Goal: Information Seeking & Learning: Check status

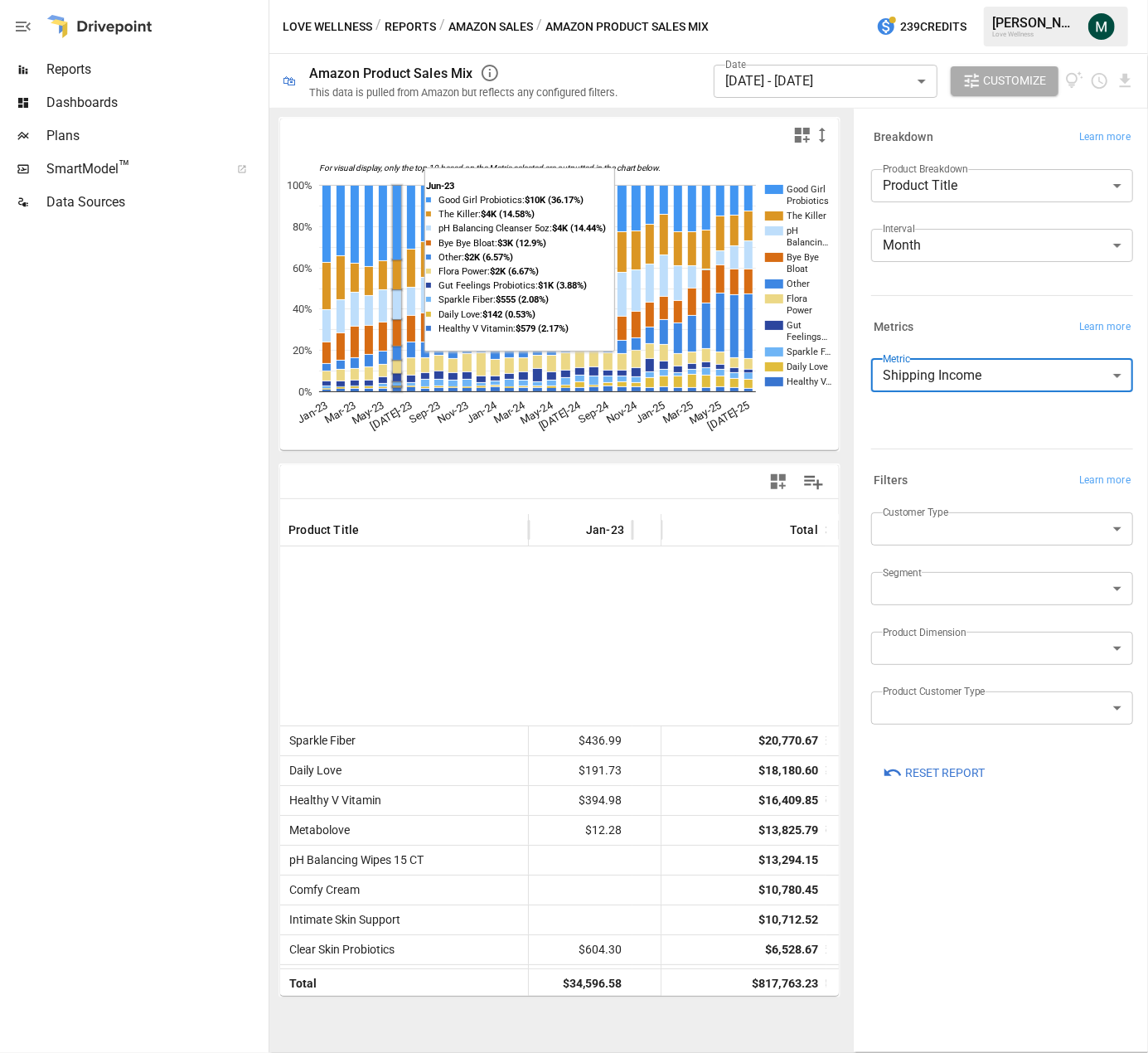
scroll to position [331, 0]
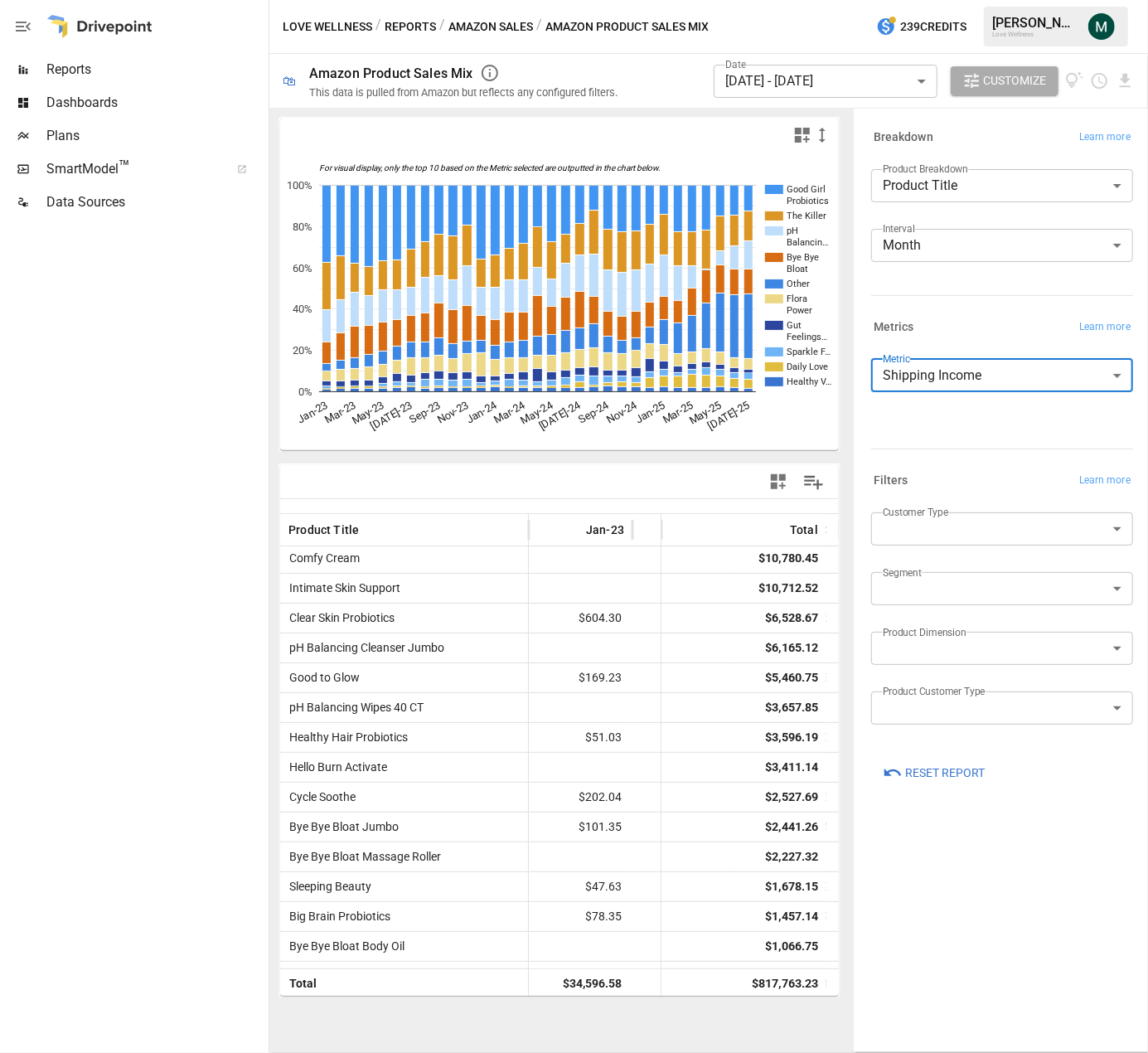
click at [136, 108] on span "Dashboards" at bounding box center [156, 102] width 219 height 20
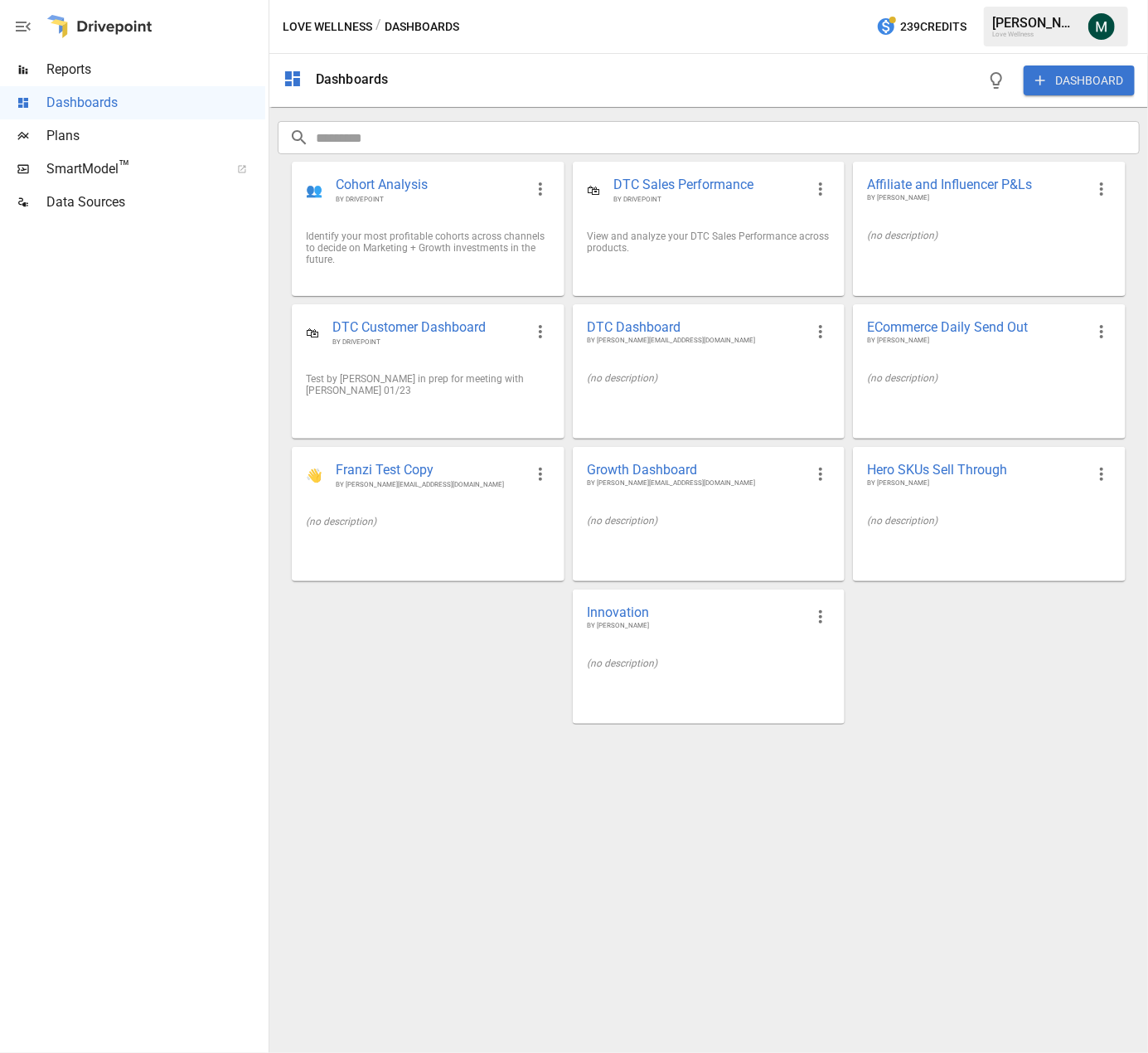
click at [70, 70] on span "Reports" at bounding box center [156, 69] width 219 height 20
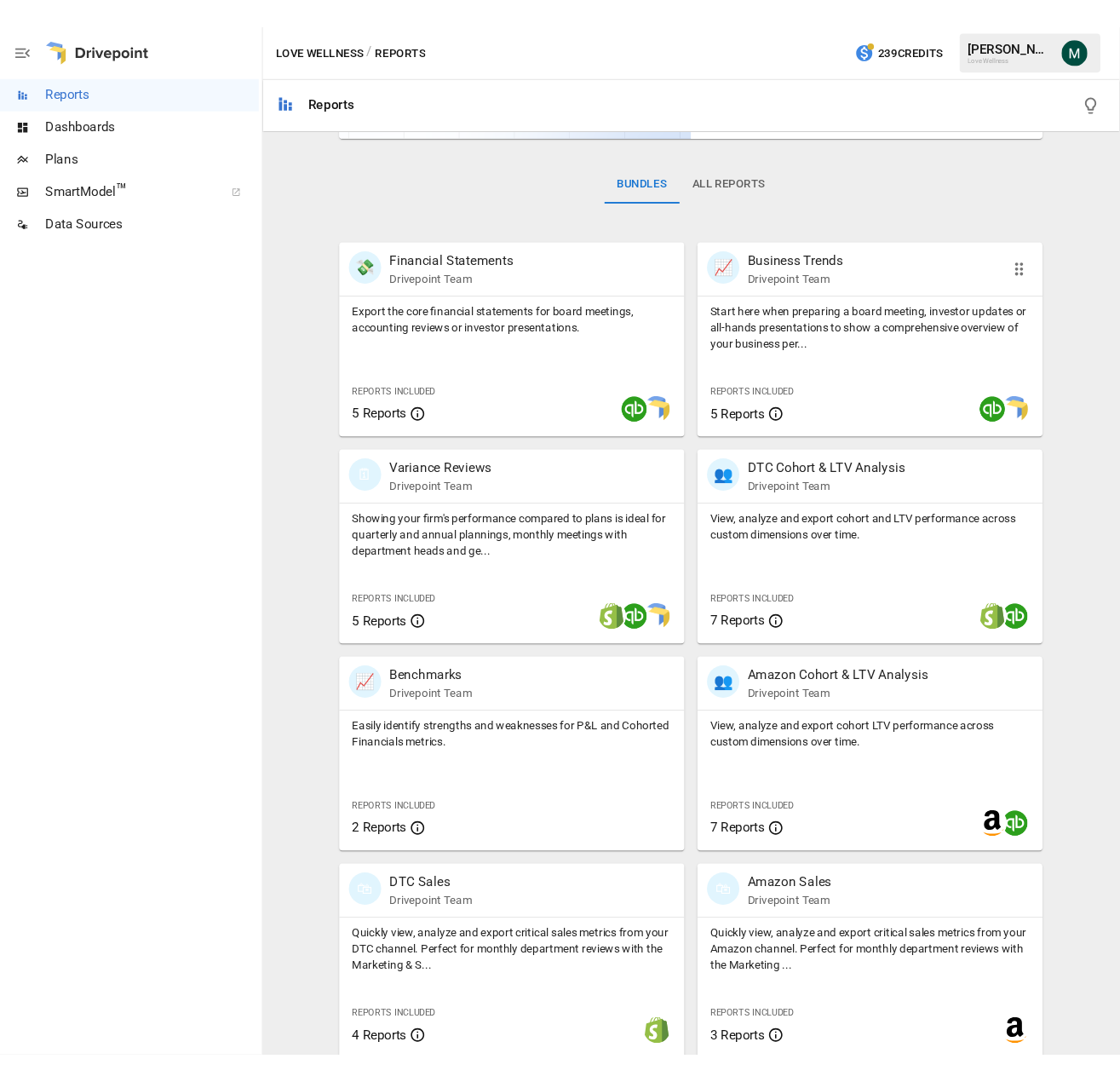
scroll to position [238, 0]
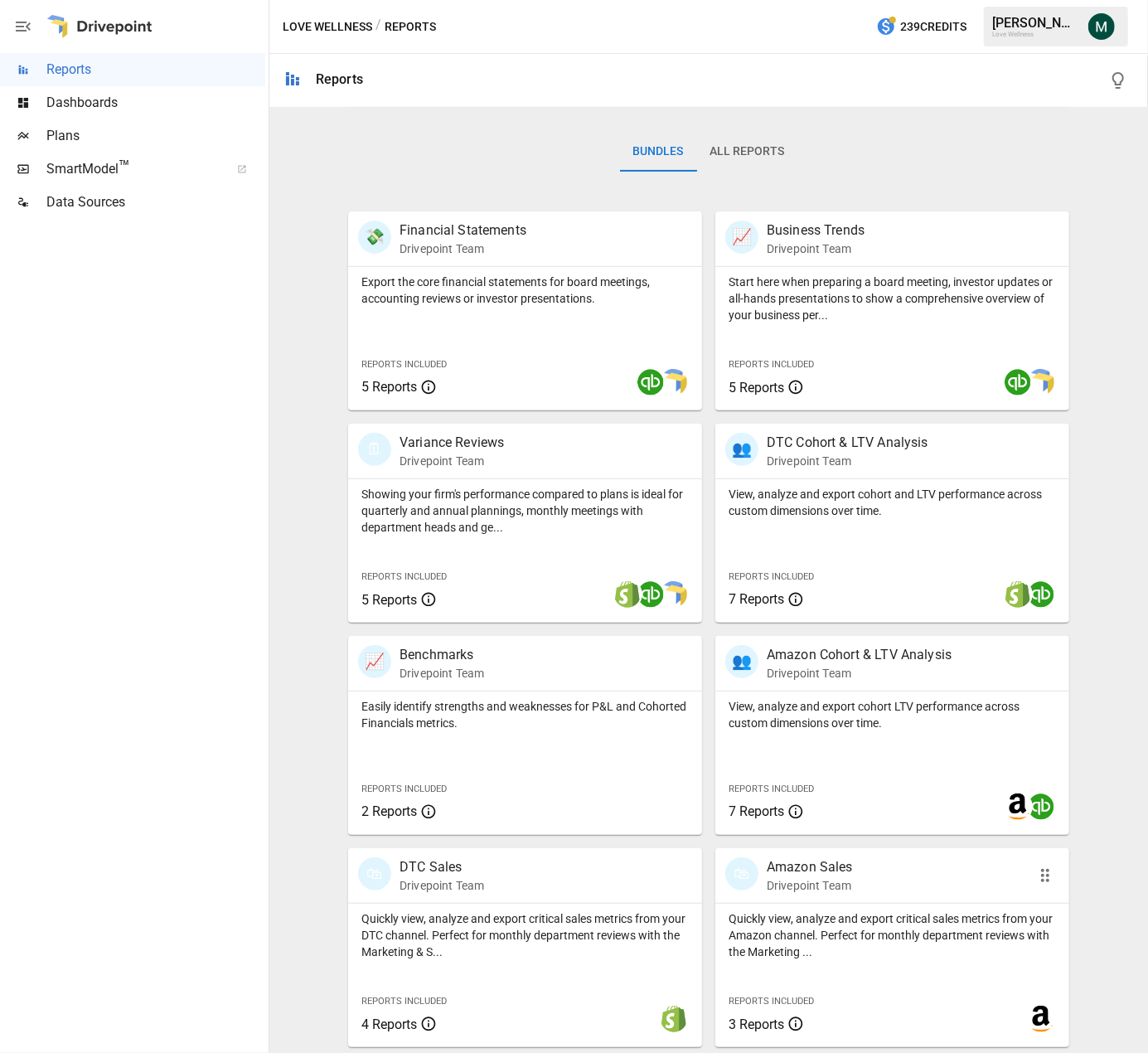
click at [816, 873] on p "Amazon Sales" at bounding box center [810, 867] width 86 height 20
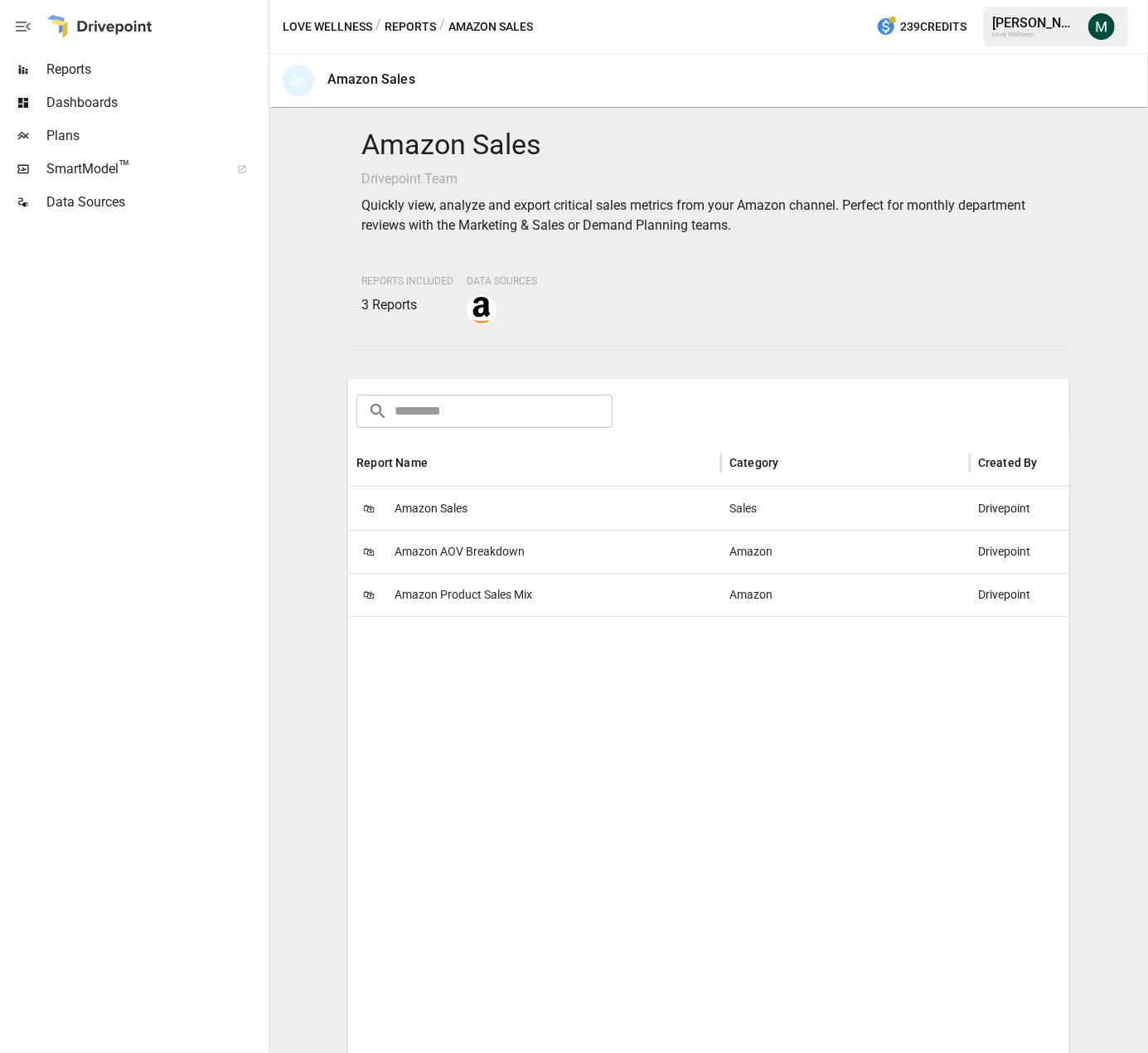
click at [438, 494] on span "Amazon Sales" at bounding box center [431, 508] width 73 height 42
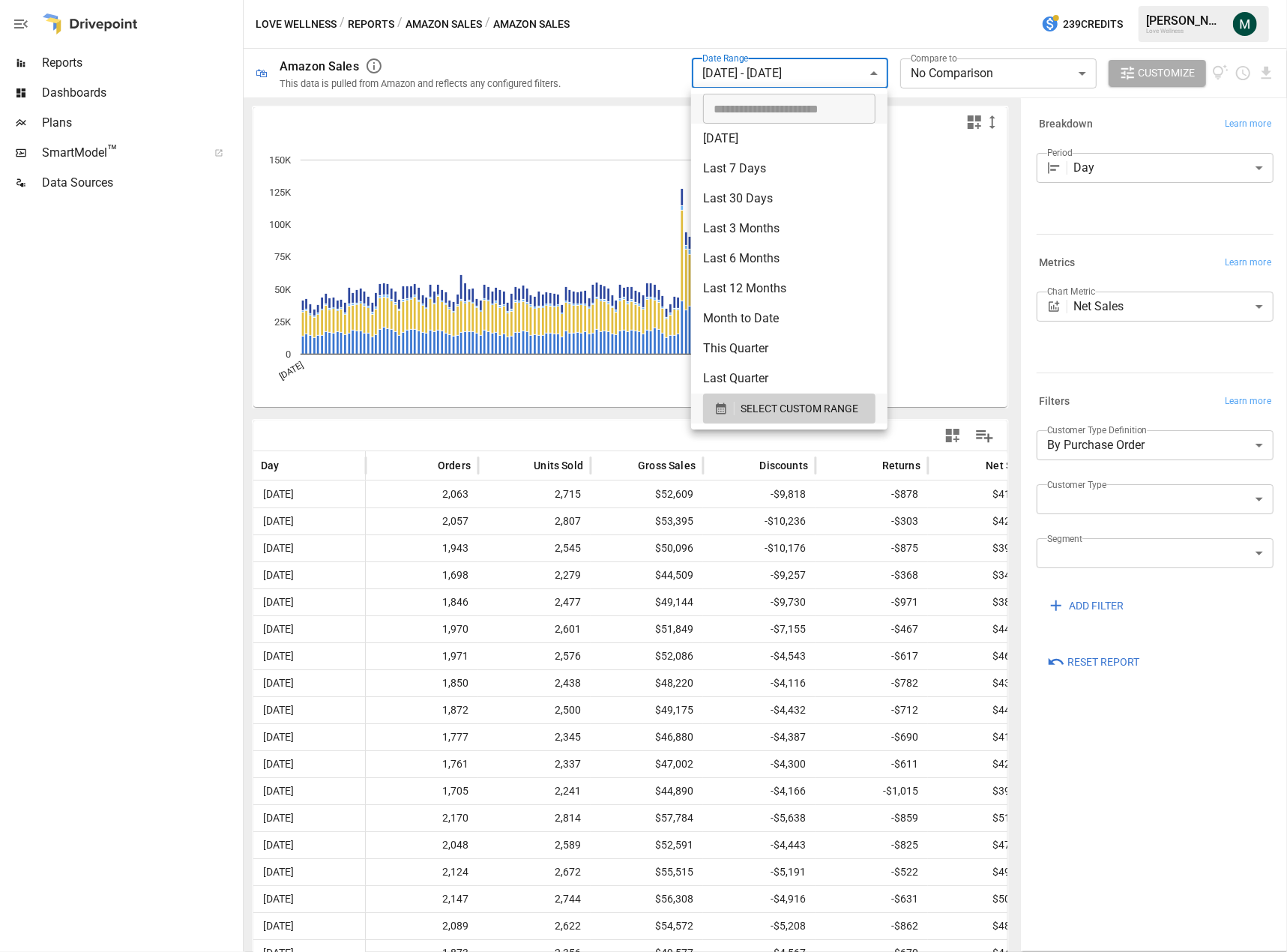
click at [797, 0] on body "**********" at bounding box center [643, 0] width 1287 height 0
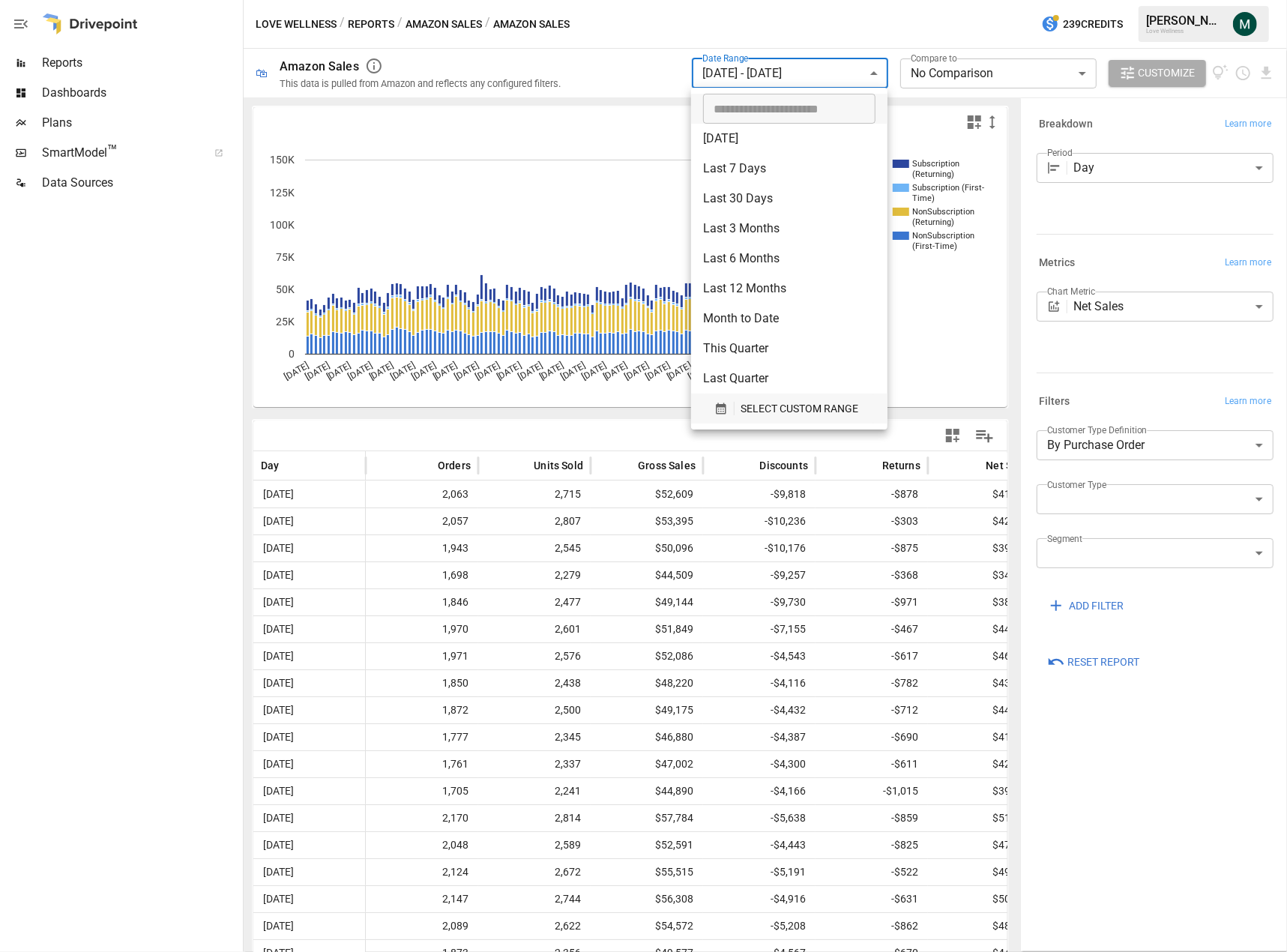
click at [751, 415] on span "SELECT CUSTOM RANGE" at bounding box center [799, 408] width 118 height 19
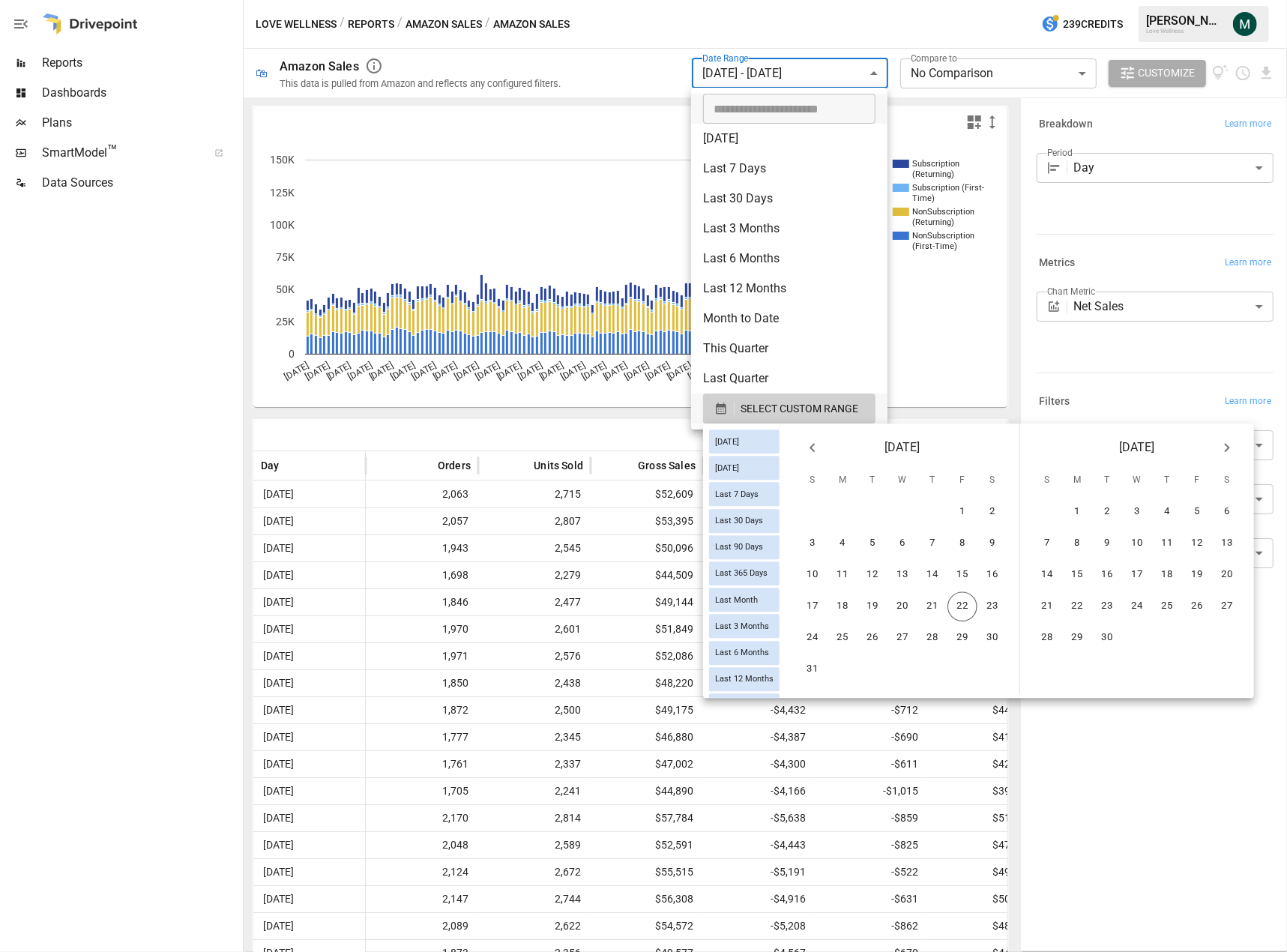
click at [822, 449] on icon "Previous month" at bounding box center [813, 447] width 18 height 18
click at [884, 510] on button "1" at bounding box center [872, 512] width 30 height 30
click at [948, 642] on button "31" at bounding box center [932, 638] width 30 height 30
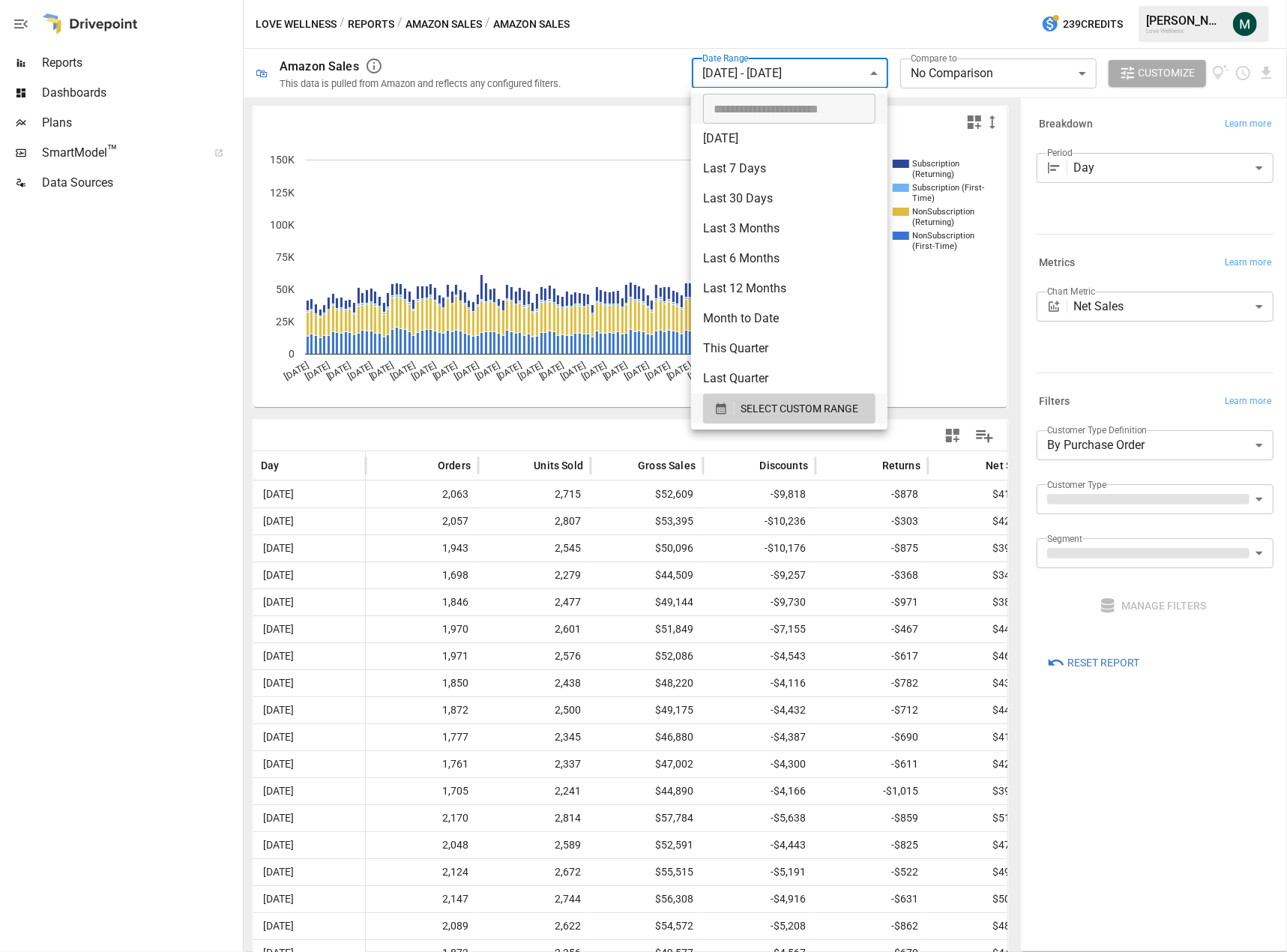
click at [1038, 166] on div at bounding box center [643, 476] width 1287 height 952
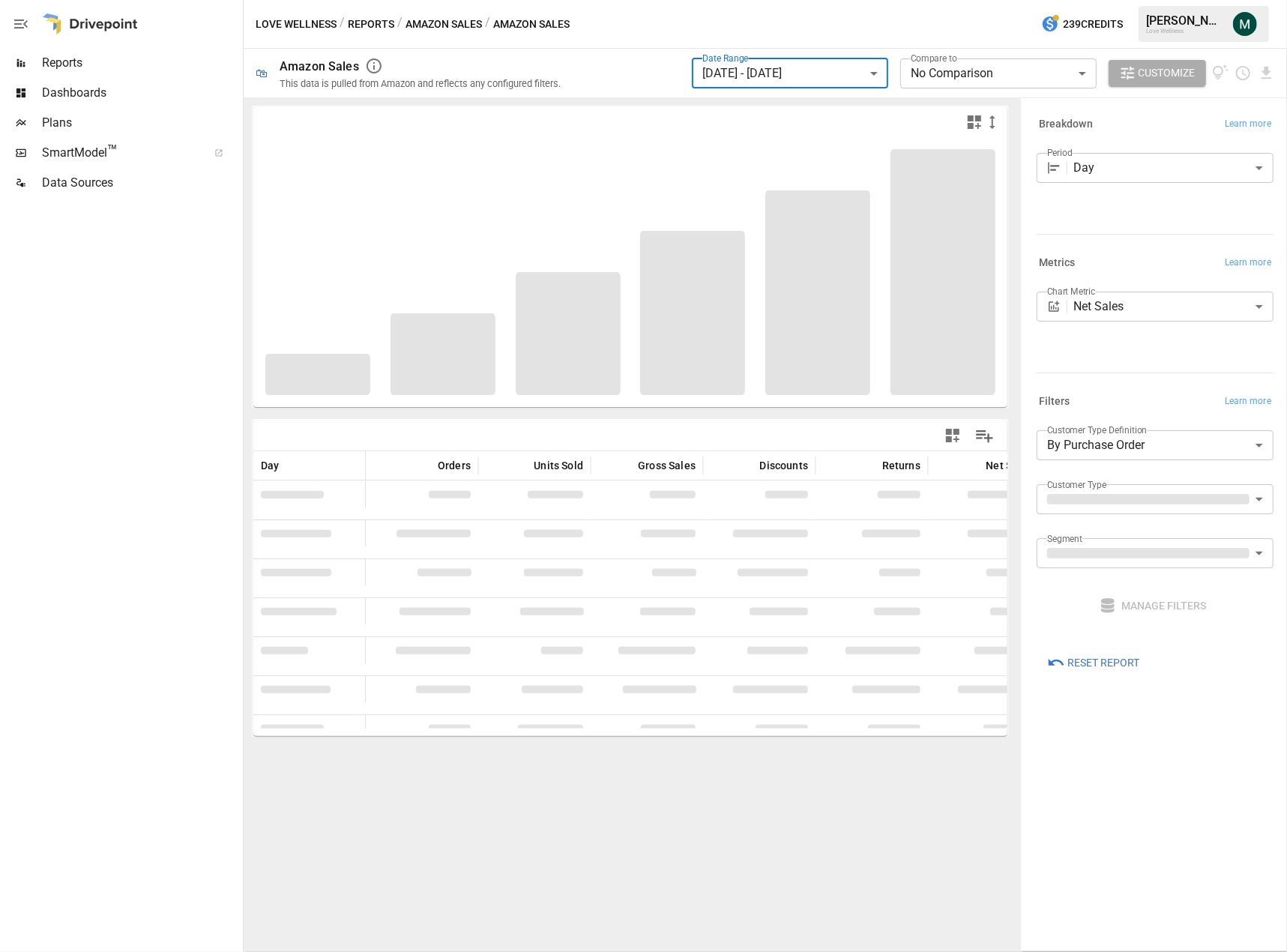
click at [1038, 167] on div at bounding box center [643, 476] width 1287 height 952
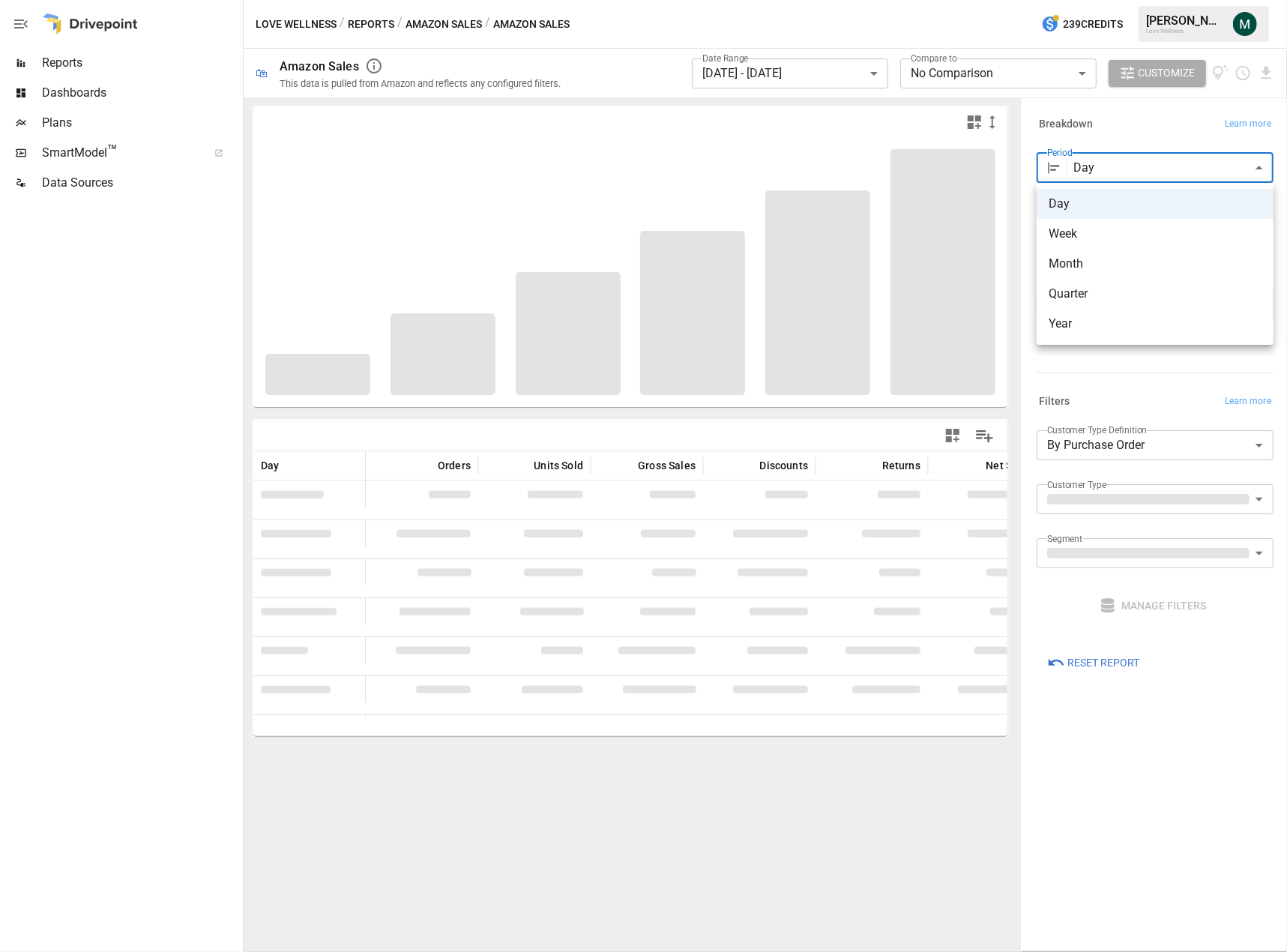
click at [1038, 0] on body "**********" at bounding box center [643, 0] width 1287 height 0
click at [1038, 265] on span "Month" at bounding box center [1155, 264] width 213 height 18
type input "*****"
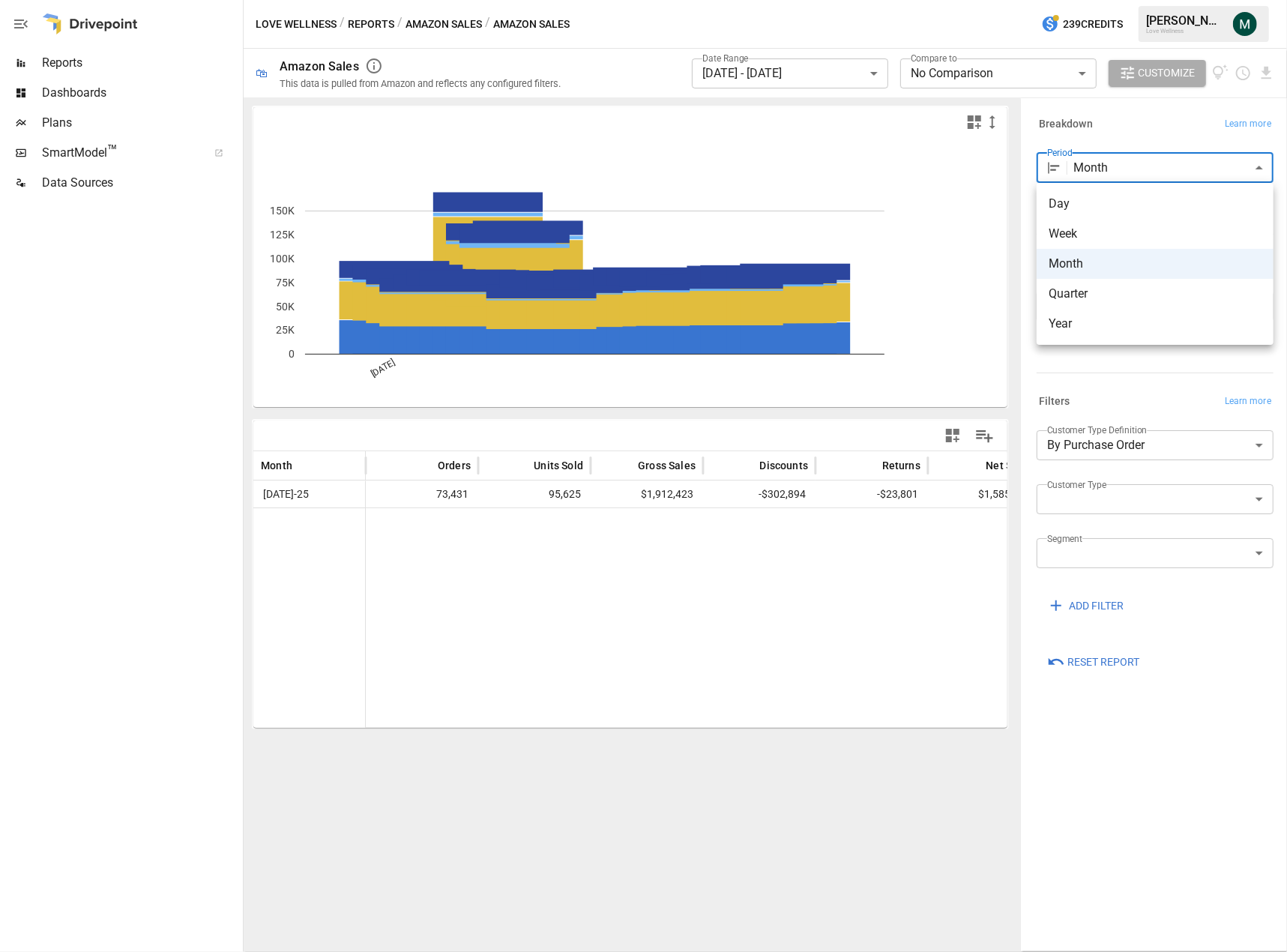
click at [1038, 0] on body "**********" at bounding box center [643, 0] width 1287 height 0
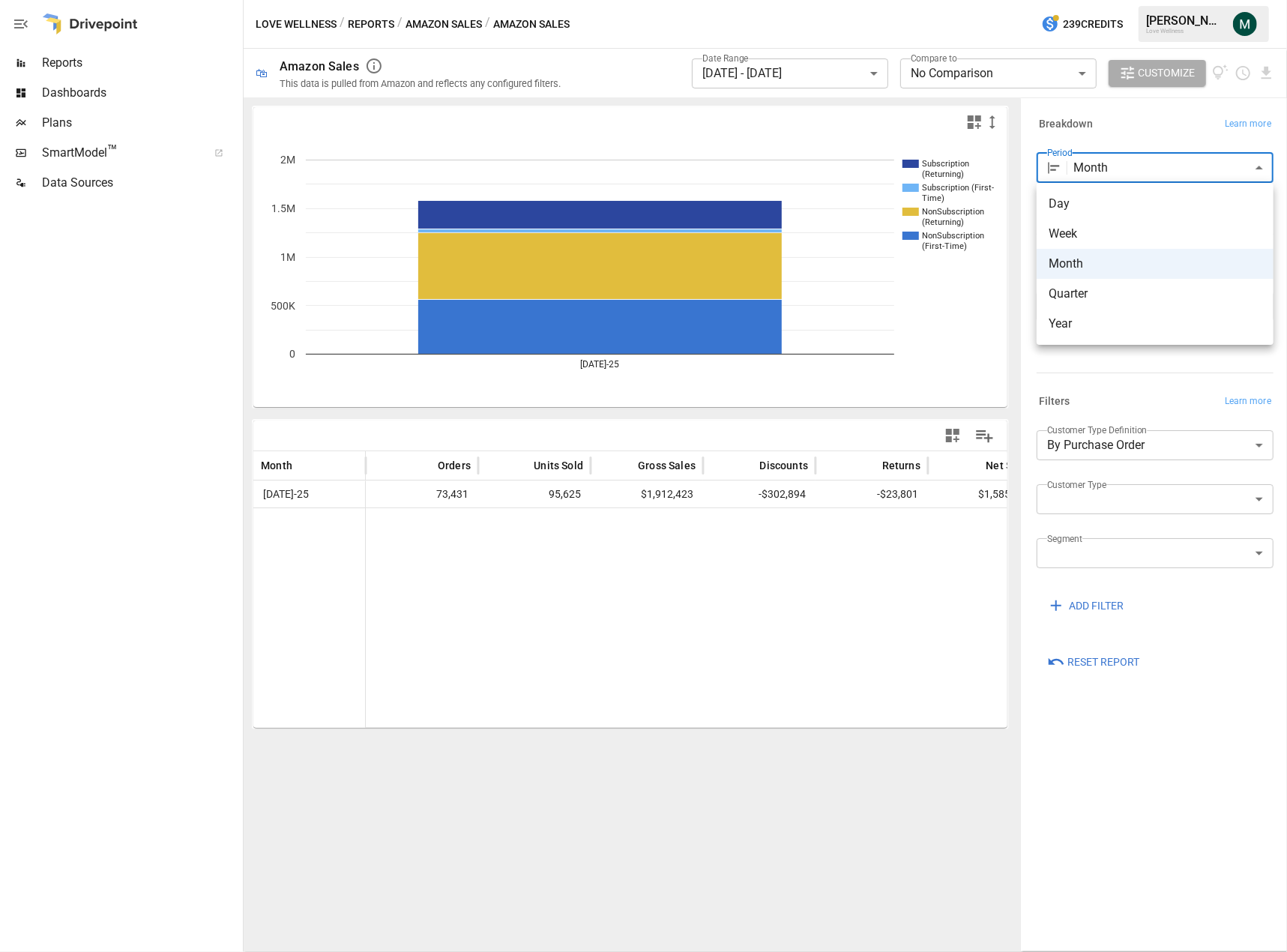
click at [773, 582] on div at bounding box center [643, 476] width 1287 height 952
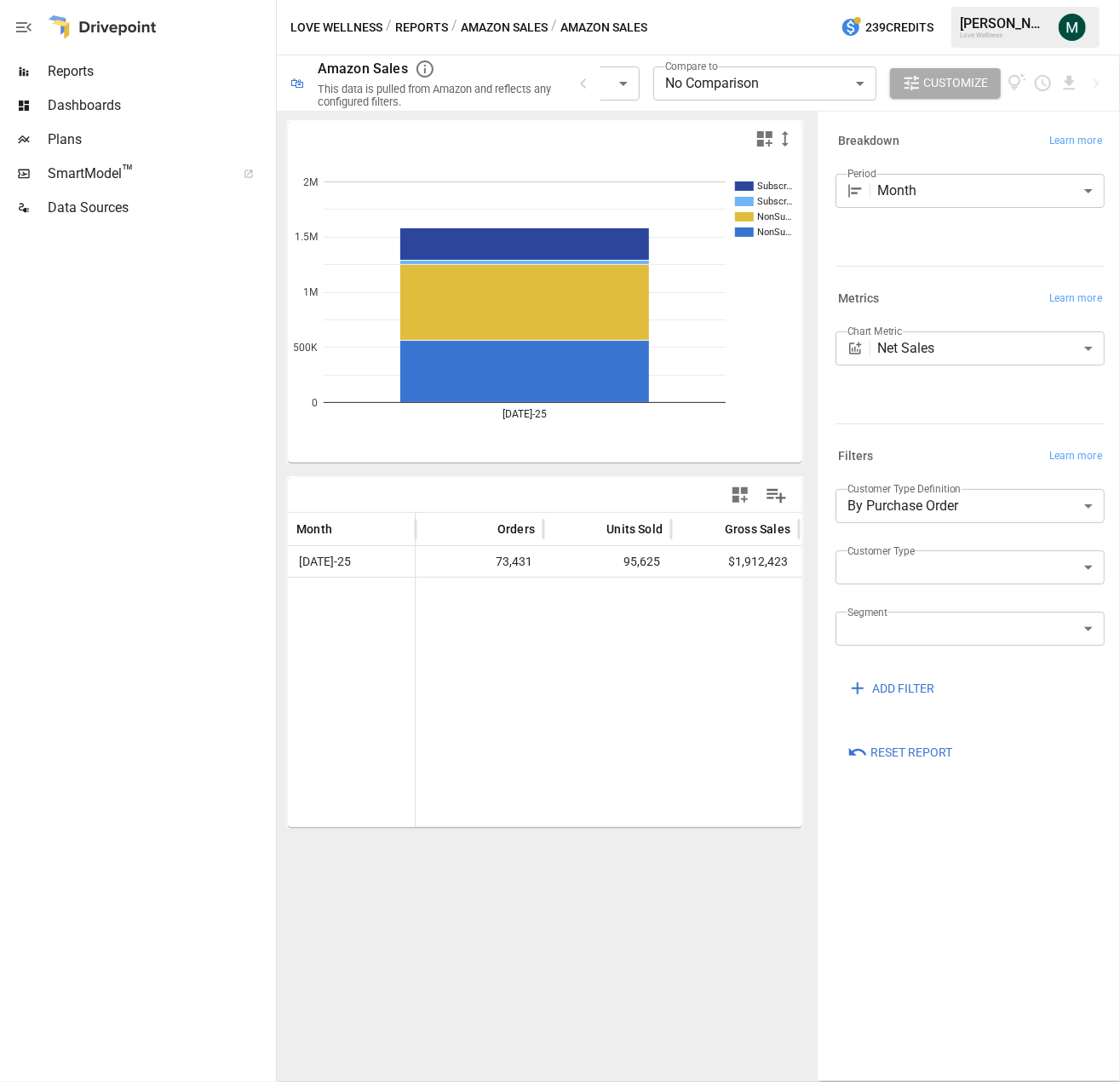
click at [76, 74] on span "Reports" at bounding box center [161, 71] width 225 height 20
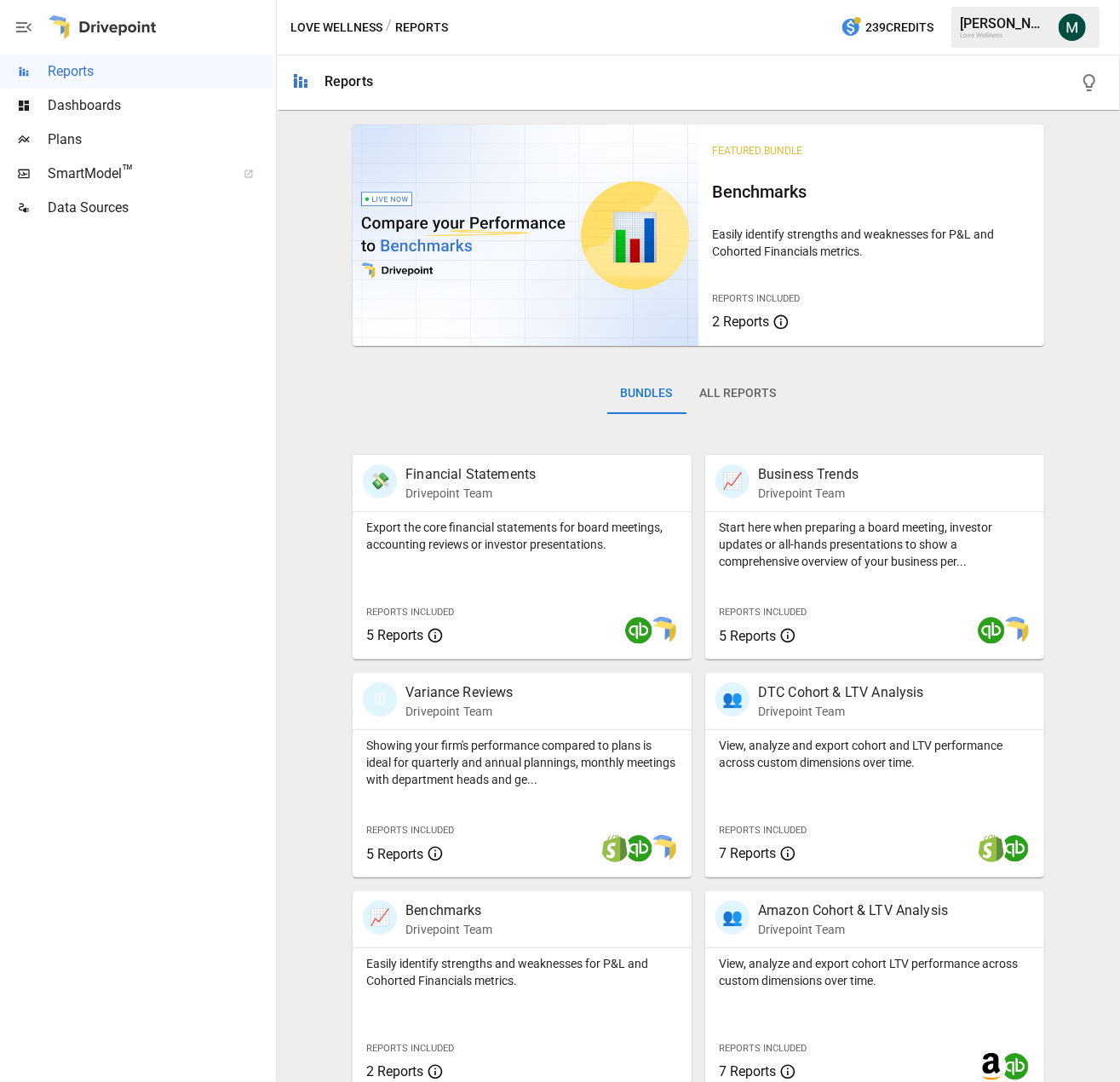
scroll to position [238, 0]
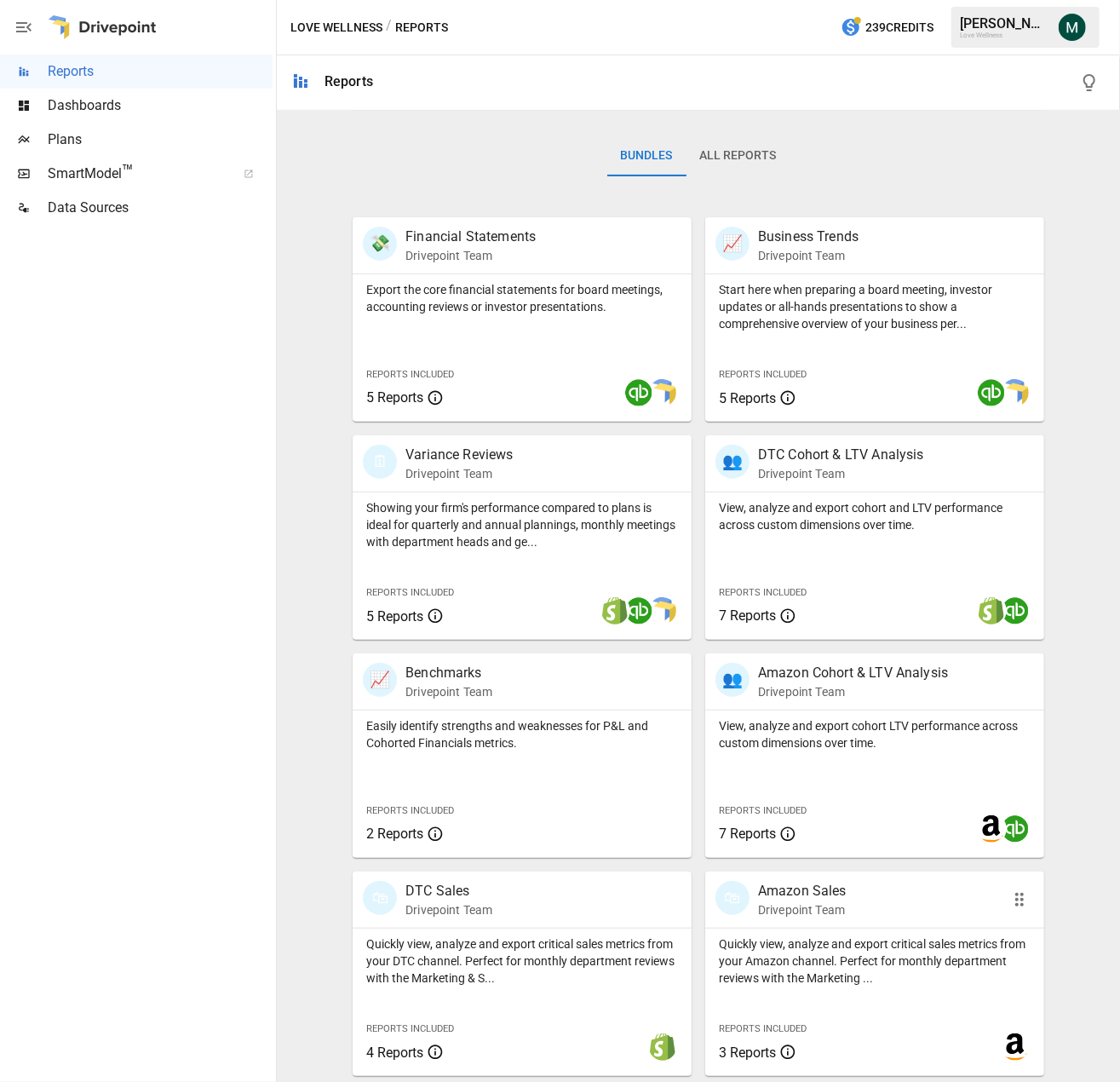
click at [804, 890] on p "Amazon Sales" at bounding box center [803, 891] width 89 height 20
